Goal: Task Accomplishment & Management: Use online tool/utility

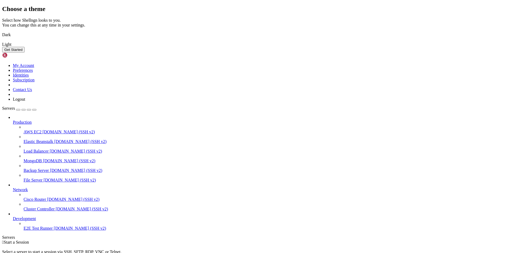
click at [89, 52] on div "Choose a theme Select how Shellngn looks to you. You can change this at any tim…" at bounding box center [257, 28] width 510 height 47
click at [2, 31] on img at bounding box center [2, 31] width 0 height 0
click at [25, 52] on button "Get Started" at bounding box center [13, 50] width 22 height 6
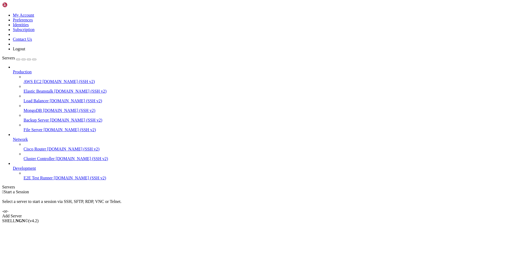
click at [288, 190] on div " Start a Session Select a server to start a session via SSH, SFTP, RDP, VNC or…" at bounding box center [257, 204] width 510 height 29
click at [289, 214] on div "Add Server" at bounding box center [257, 216] width 510 height 5
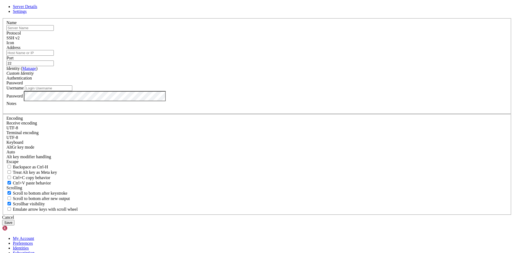
click at [54, 56] on input "Address" at bounding box center [29, 53] width 47 height 6
paste input "[TECHNICAL_ID]"
type input "[TECHNICAL_ID]"
click at [72, 91] on input "Username" at bounding box center [48, 88] width 47 height 6
click at [14, 220] on button "Save" at bounding box center [8, 223] width 12 height 6
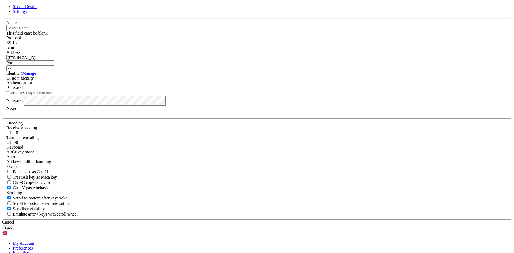
click at [14, 225] on button "Save" at bounding box center [8, 228] width 12 height 6
click at [54, 31] on input "text" at bounding box center [29, 28] width 47 height 6
drag, startPoint x: 210, startPoint y: 81, endPoint x: 185, endPoint y: 81, distance: 24.6
click at [185, 36] on div "Name This field can't be blank" at bounding box center [256, 27] width 501 height 15
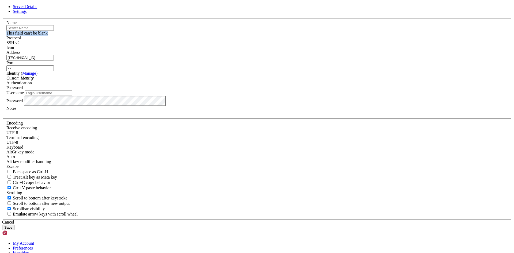
click at [248, 36] on div "This field can't be blank" at bounding box center [256, 33] width 501 height 5
click at [54, 31] on input "text" at bounding box center [29, 28] width 47 height 6
paste input "Apache"
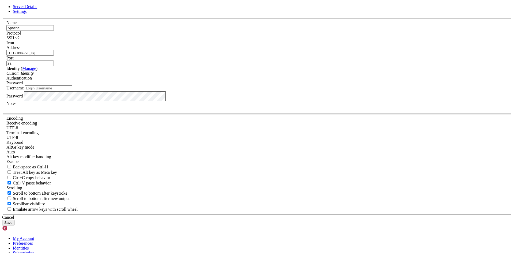
type input "Apache"
click at [14, 220] on button "Save" at bounding box center [8, 223] width 12 height 6
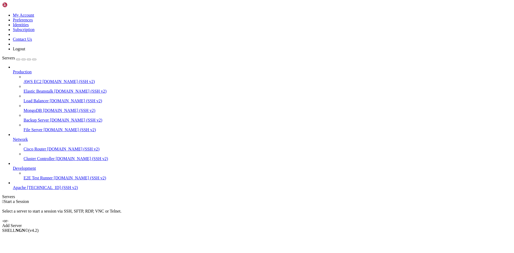
click at [29, 199] on span "Start a Session" at bounding box center [16, 201] width 25 height 5
click at [33, 190] on link "Apache [TECHNICAL_ID] (SSH v2)" at bounding box center [262, 187] width 499 height 5
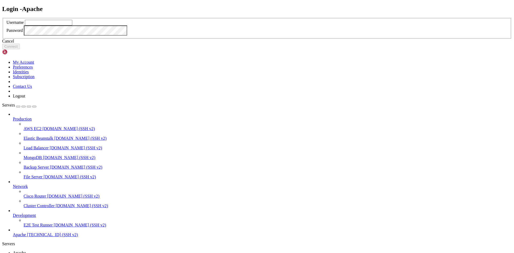
click at [72, 25] on input "text" at bounding box center [48, 23] width 47 height 6
click at [305, 13] on header "Login - Apache" at bounding box center [257, 8] width 510 height 7
click at [2, 18] on link at bounding box center [2, 18] width 0 height 0
